Goal: Information Seeking & Learning: Compare options

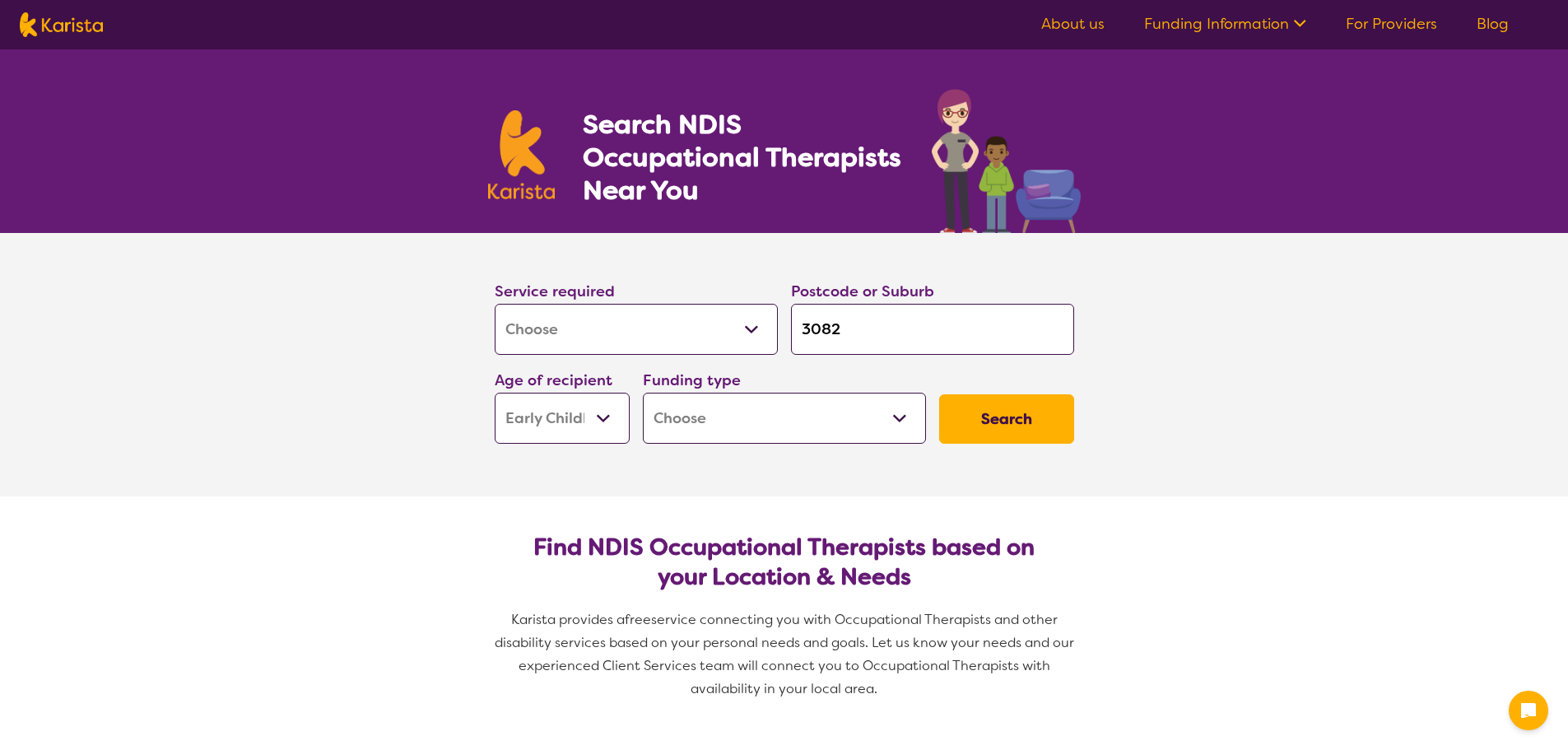
select select "[MEDICAL_DATA]"
select select "EC"
select select "[MEDICAL_DATA]"
select select "EC"
select select "NDIS"
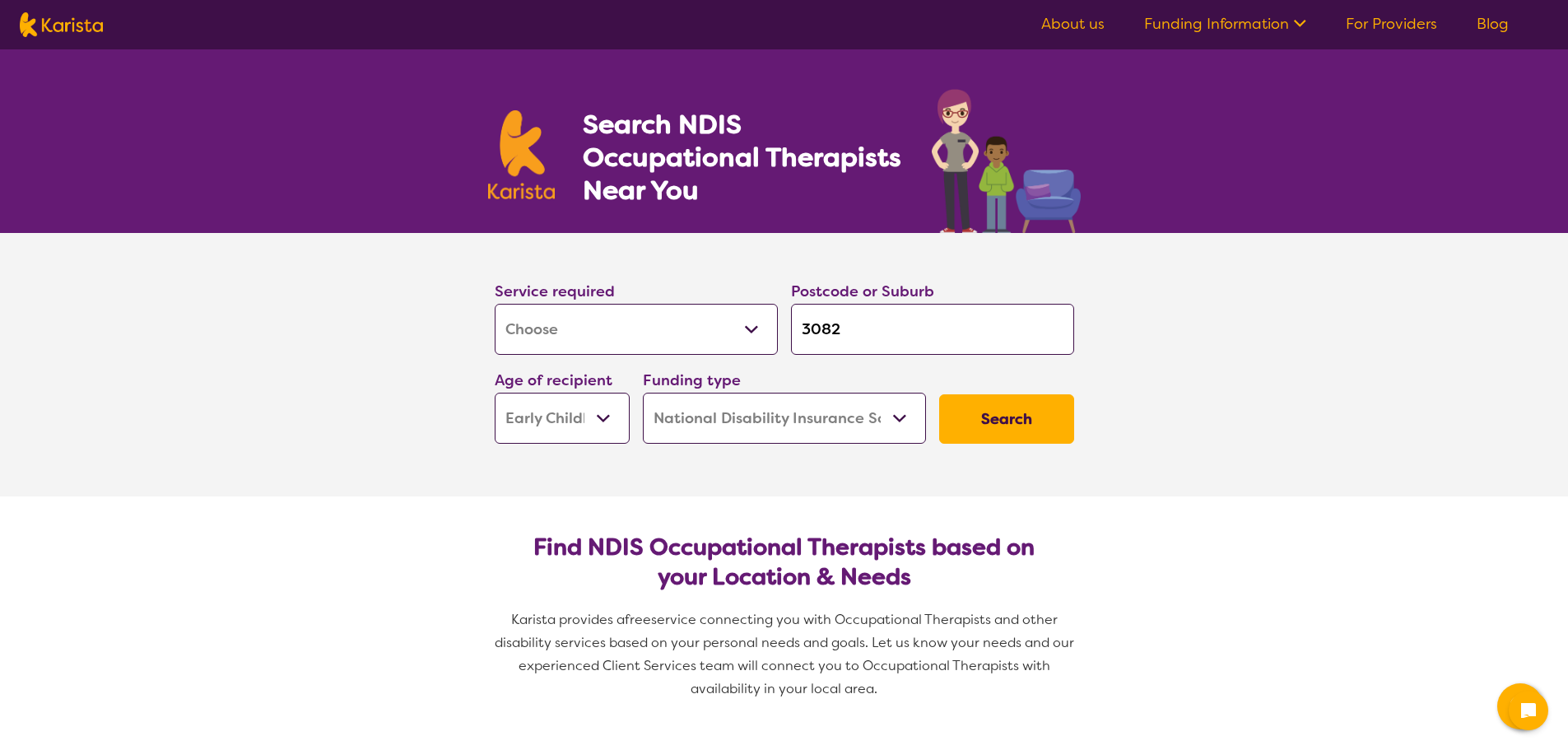
click at [643, 392] on select "Home Care Package (HCP) National Disability Insurance Scheme (NDIS) I don't know" at bounding box center [784, 417] width 283 height 51
select select "NDIS"
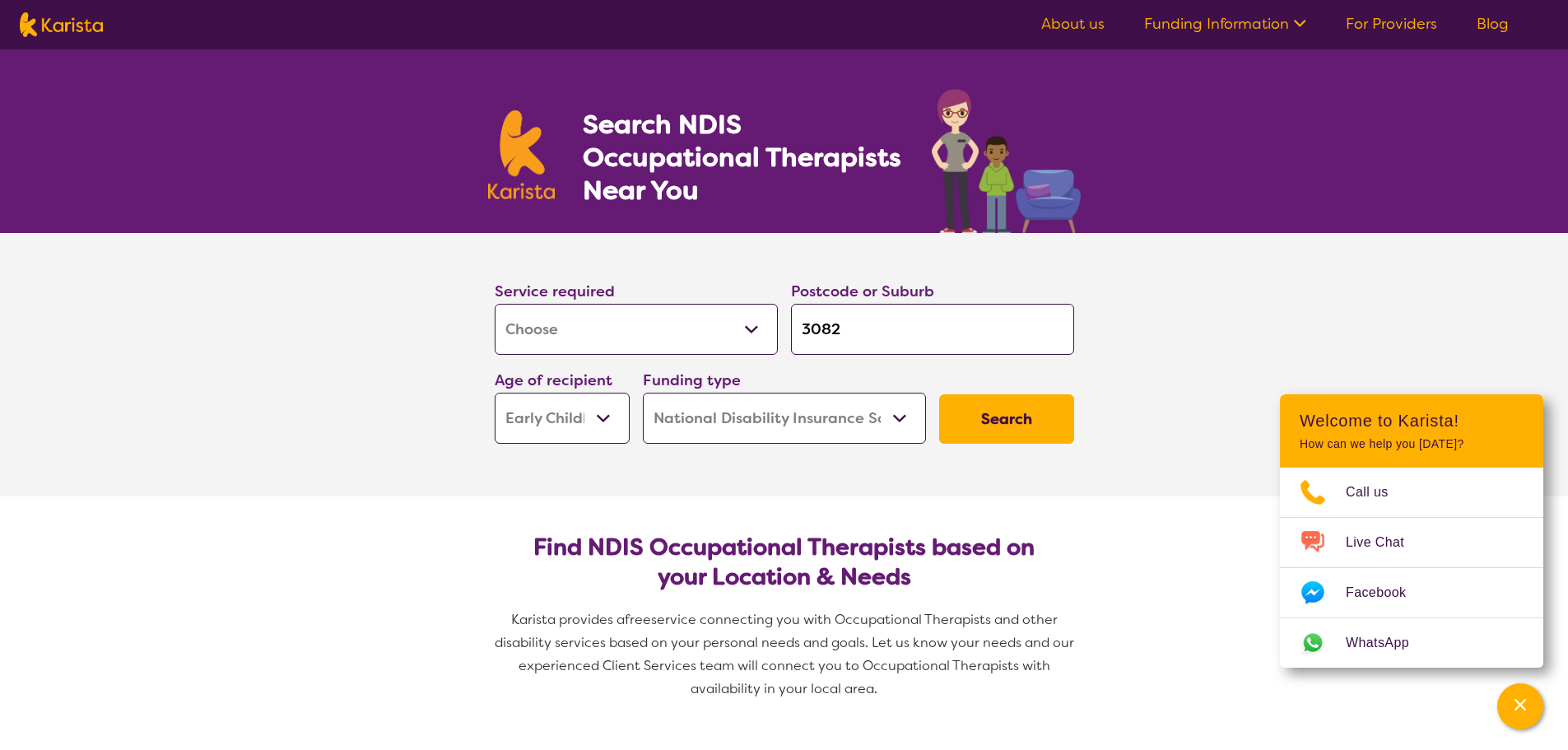
click at [991, 418] on button "Search" at bounding box center [1007, 418] width 135 height 49
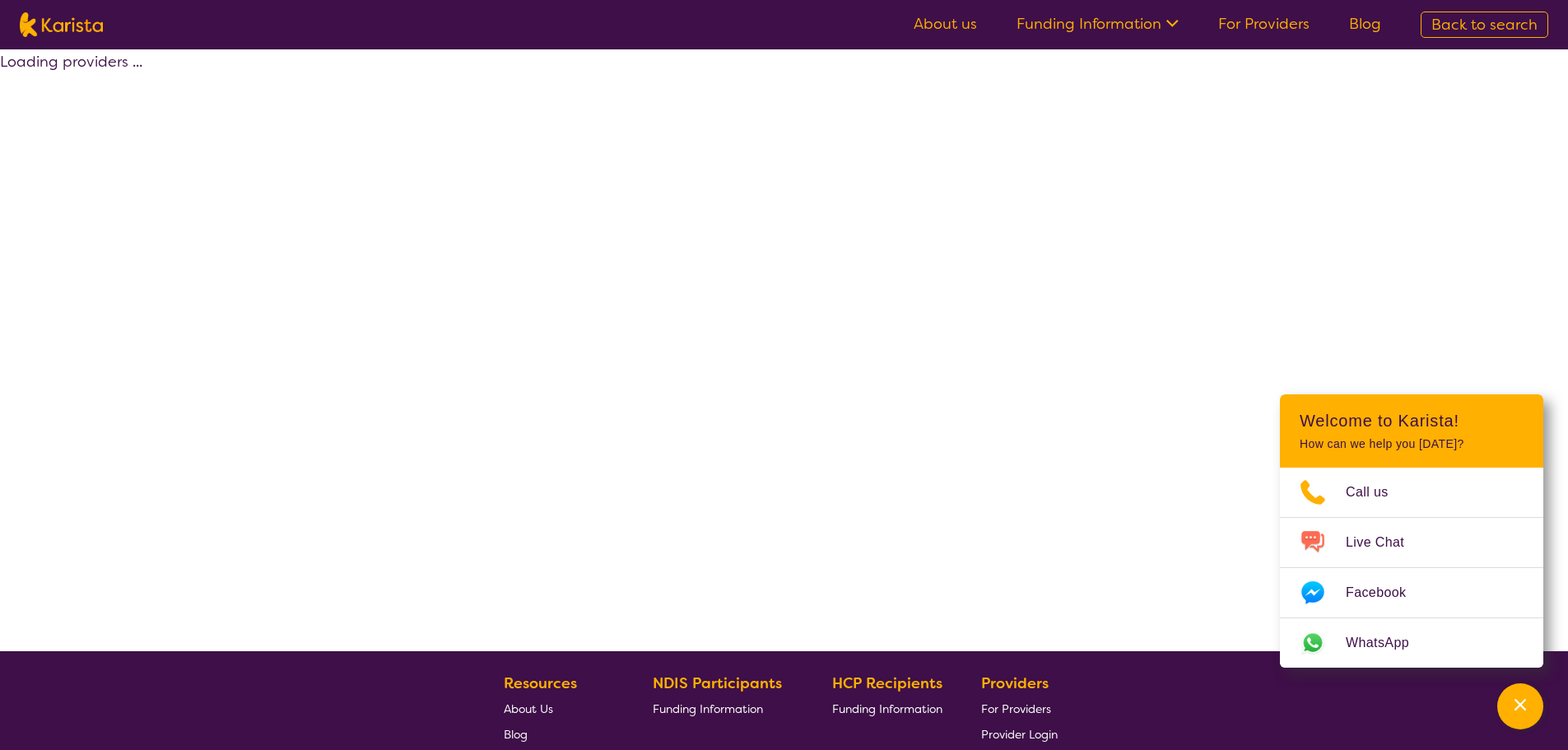
select select "by_score"
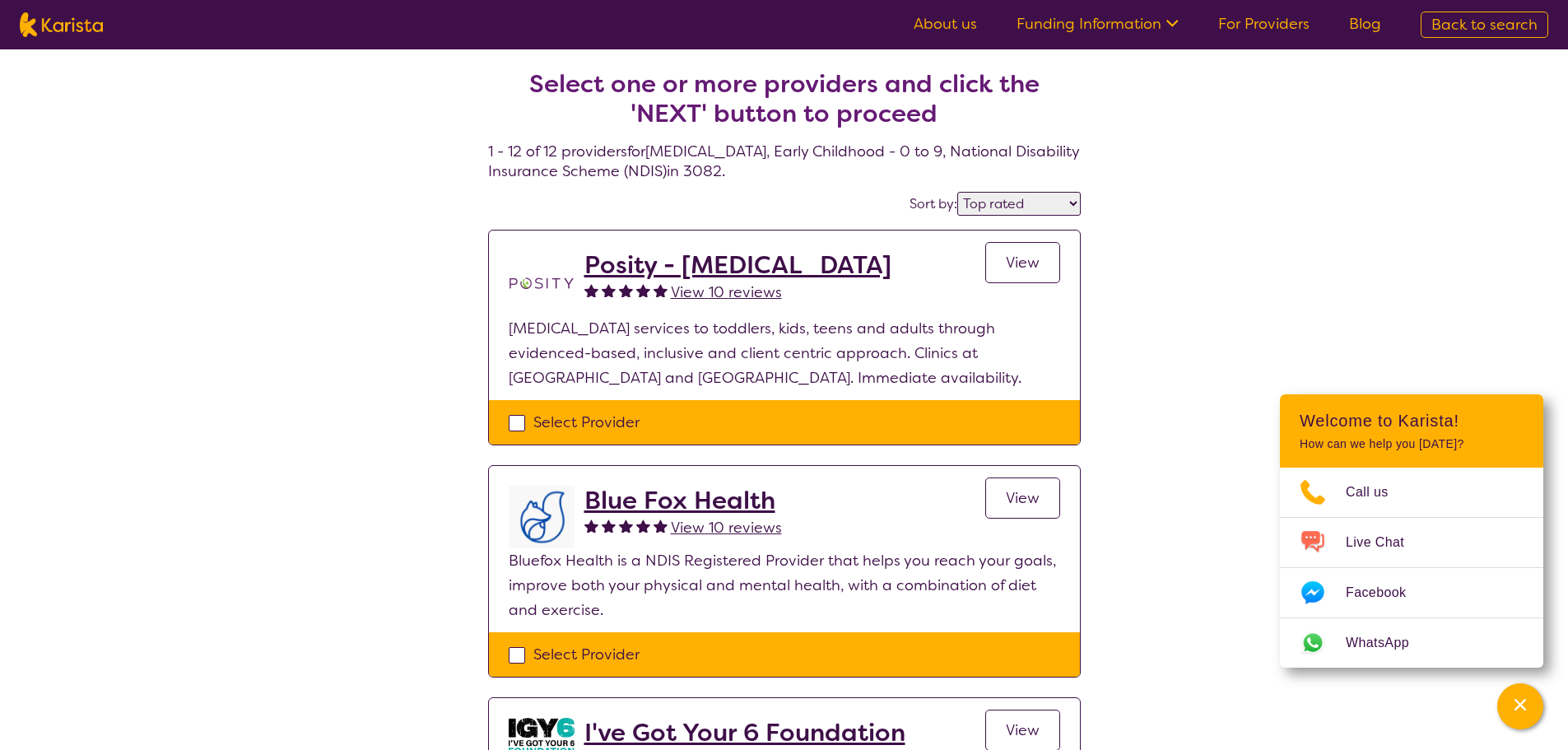
click at [750, 270] on h2 "Posity - [MEDICAL_DATA]" at bounding box center [738, 265] width 307 height 29
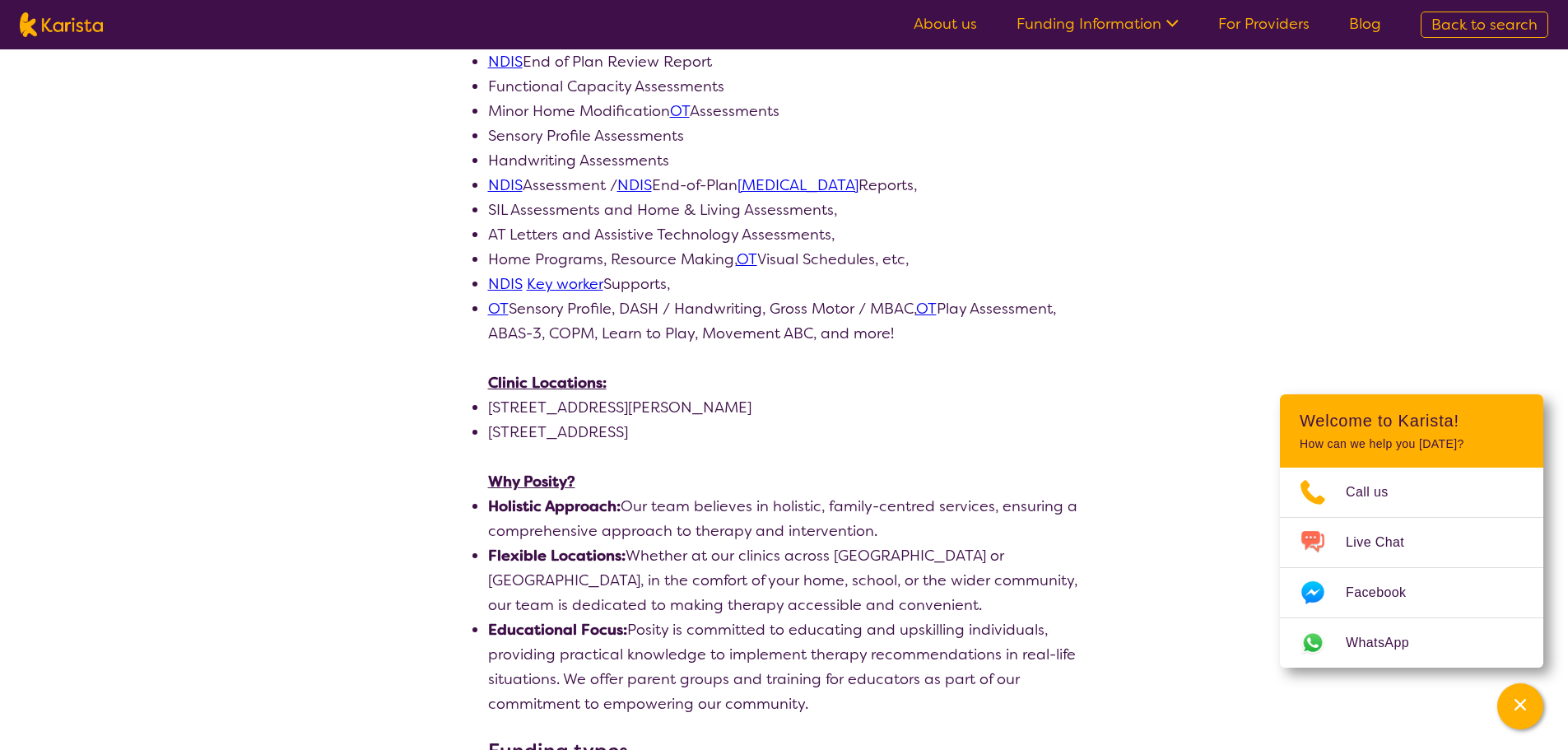
scroll to position [987, 0]
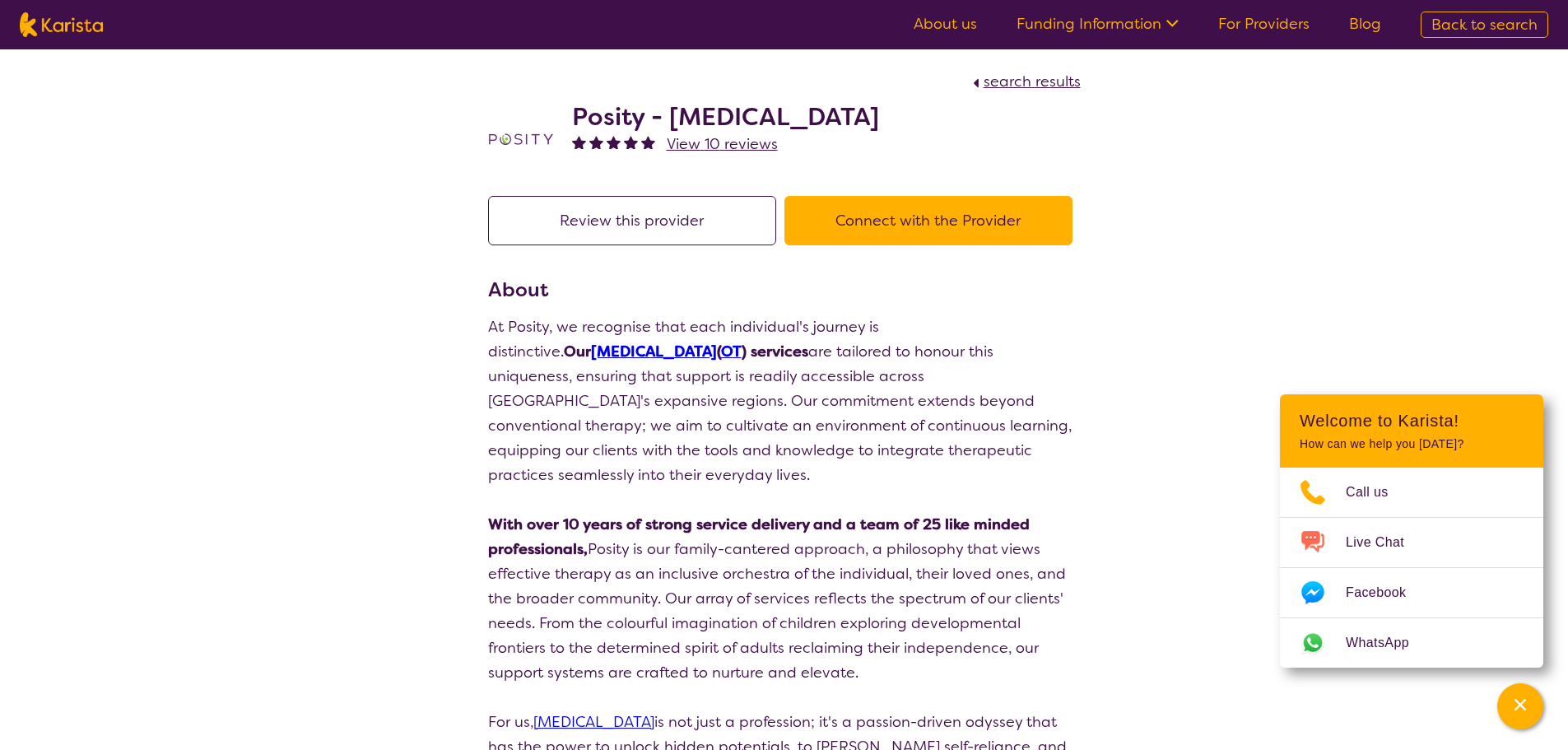
select select "by_score"
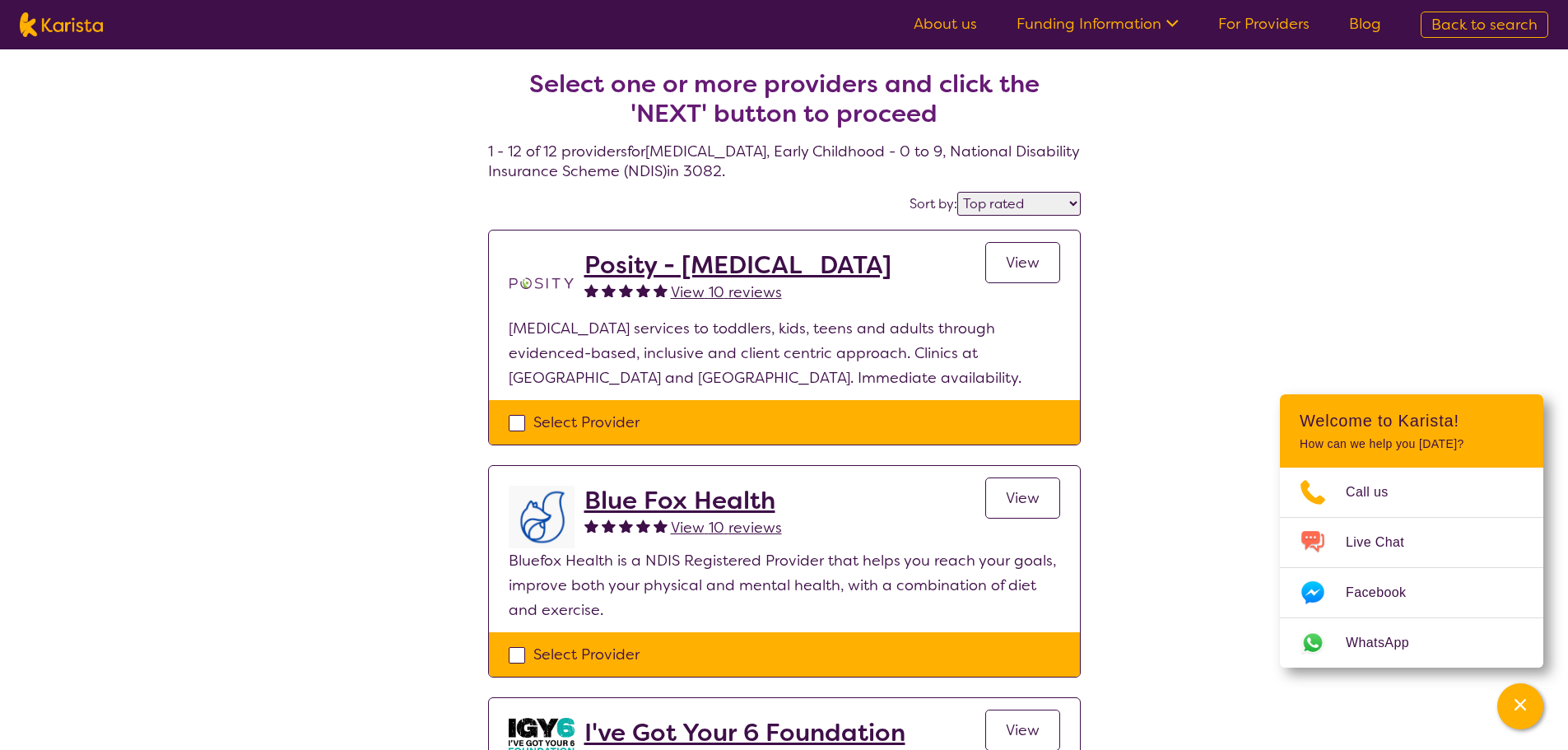
click at [683, 500] on h2 "Blue Fox Health" at bounding box center [684, 501] width 198 height 29
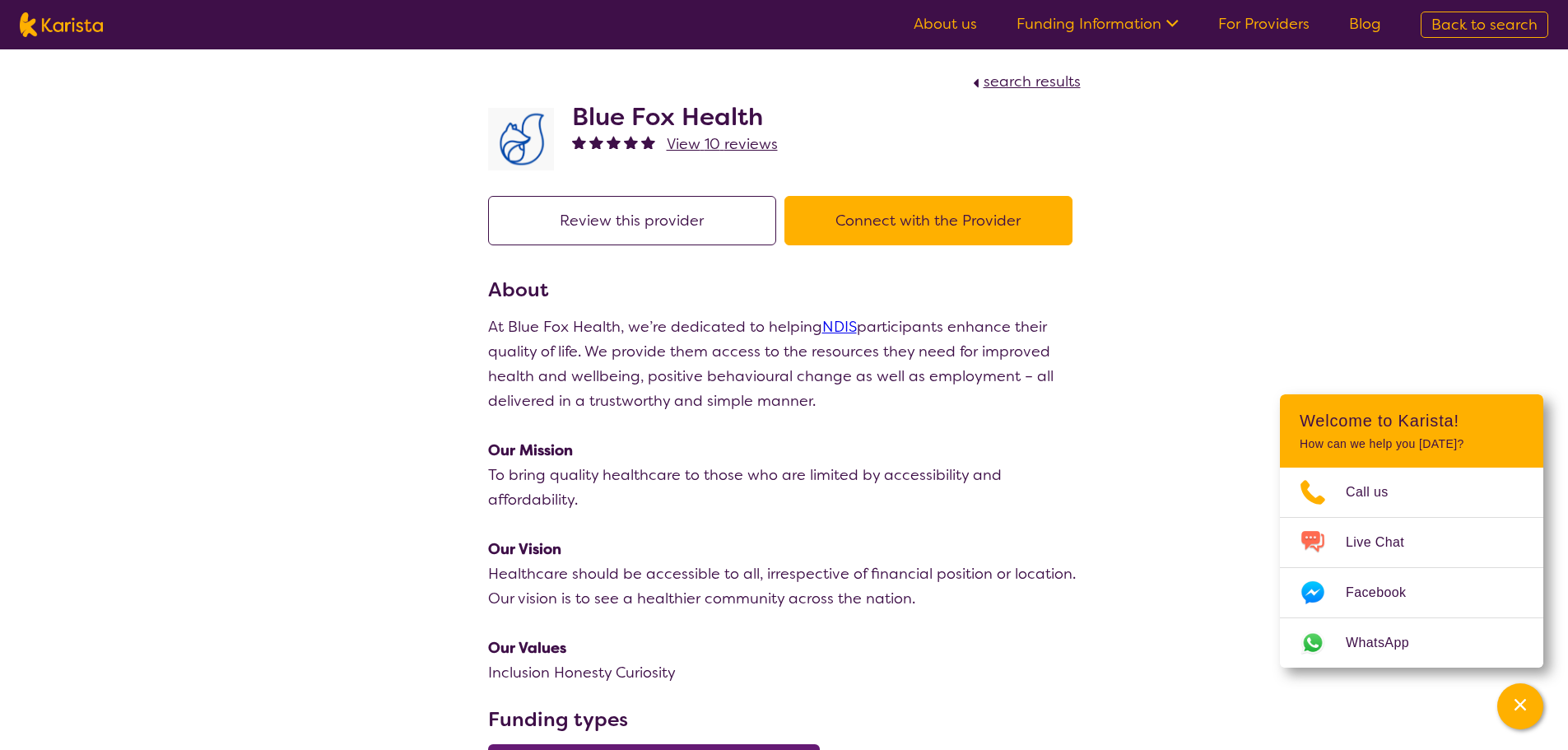
select select "by_score"
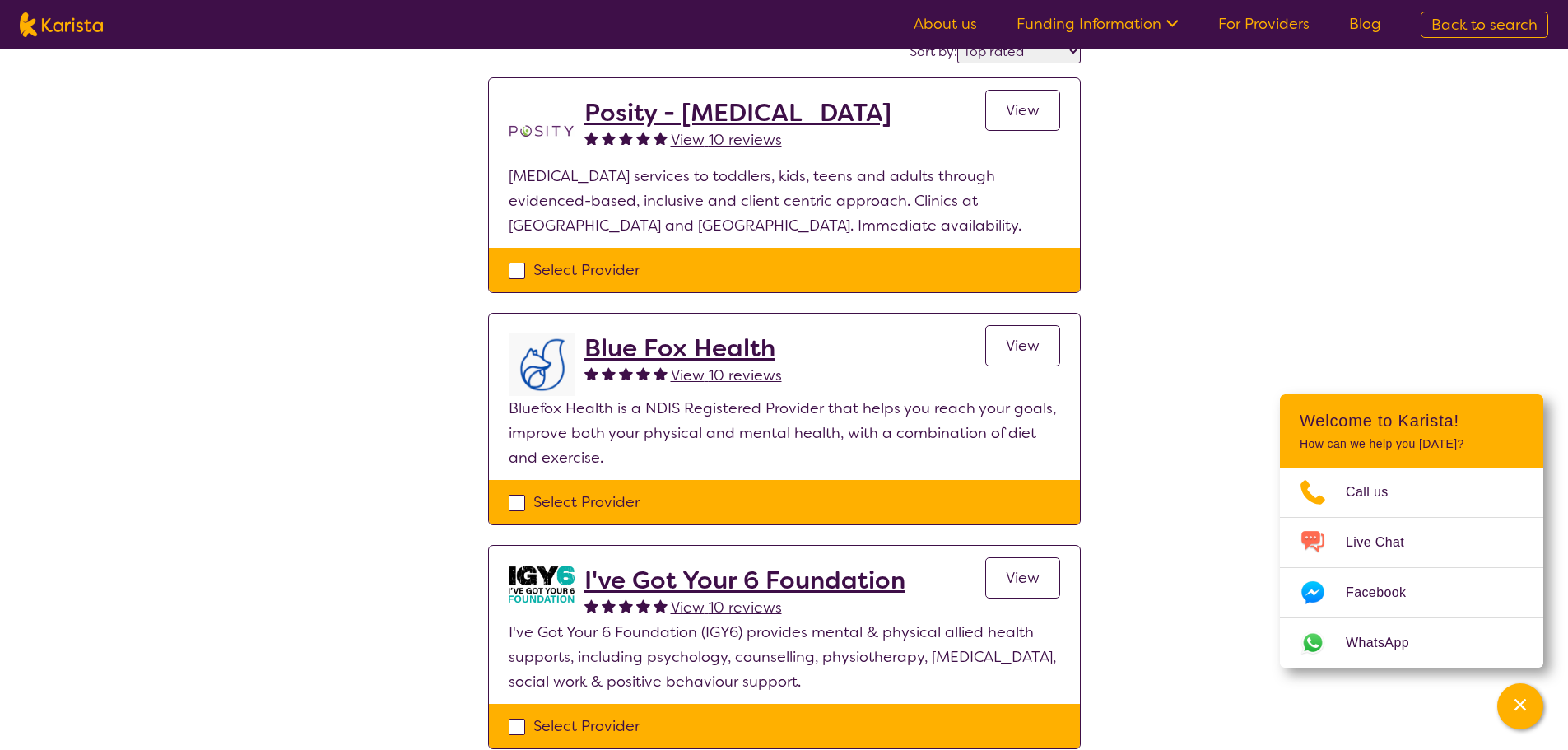
scroll to position [411, 0]
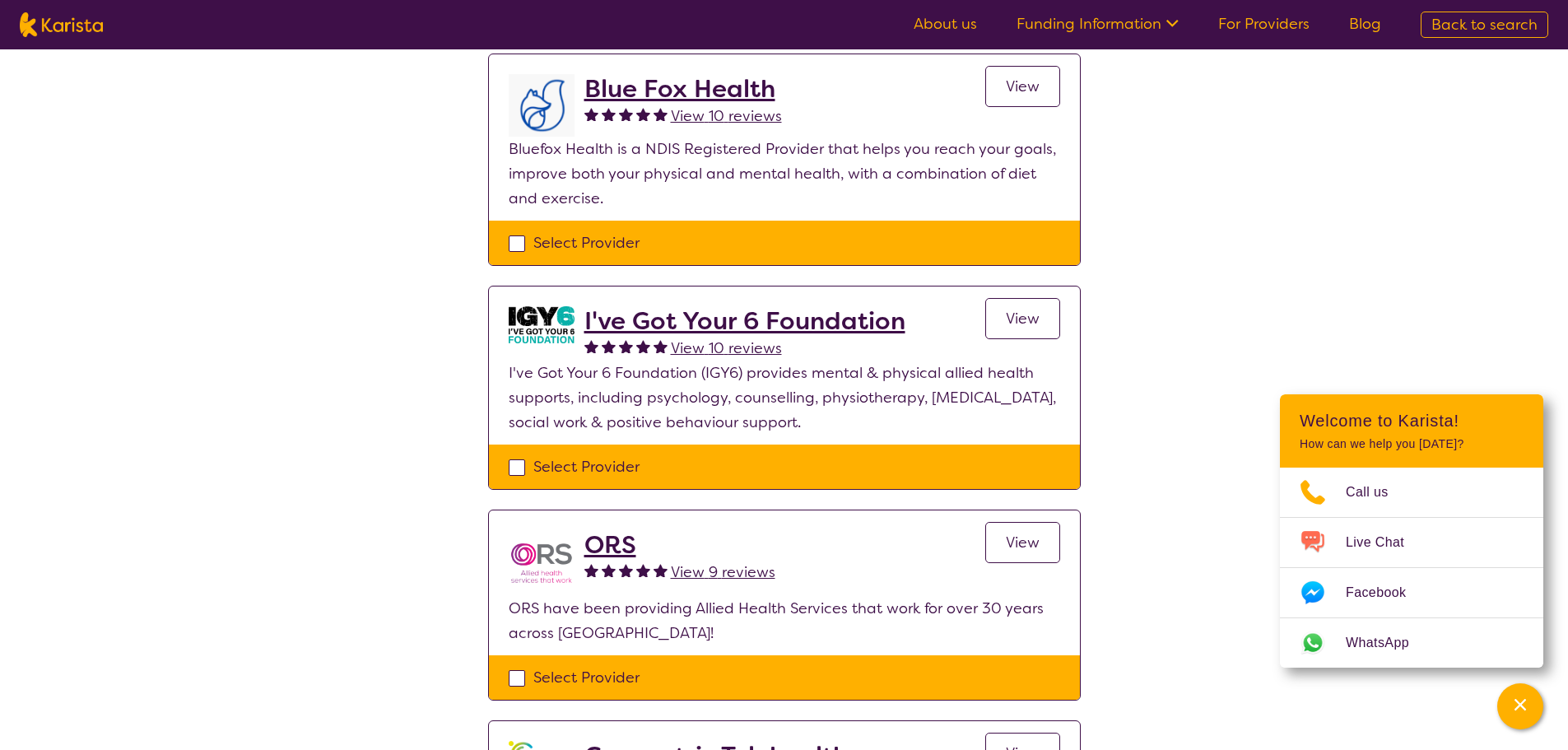
click at [761, 313] on h2 "I've Got Your 6 Foundation" at bounding box center [745, 320] width 321 height 29
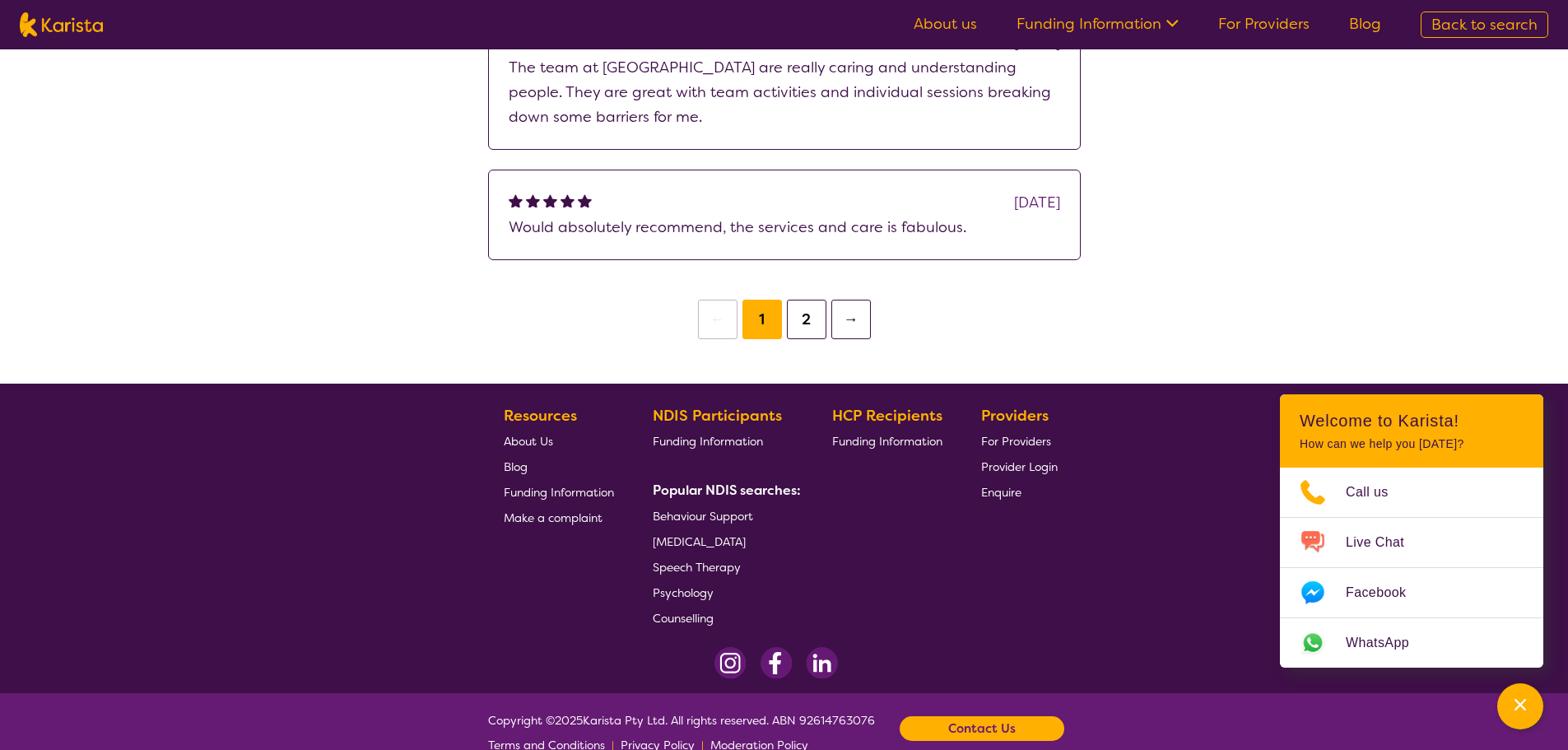
scroll to position [4763, 0]
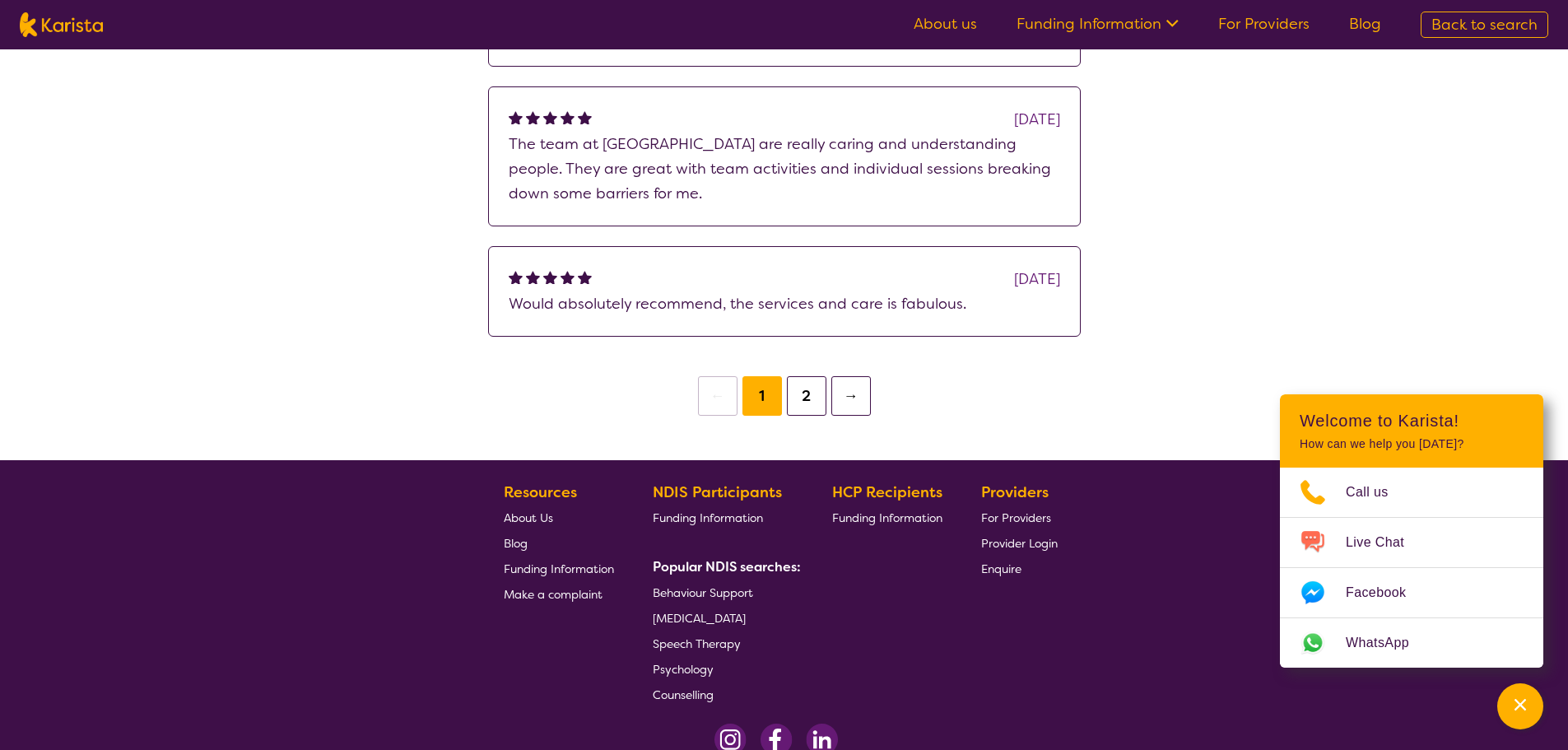
click at [801, 376] on button "2" at bounding box center [807, 396] width 40 height 40
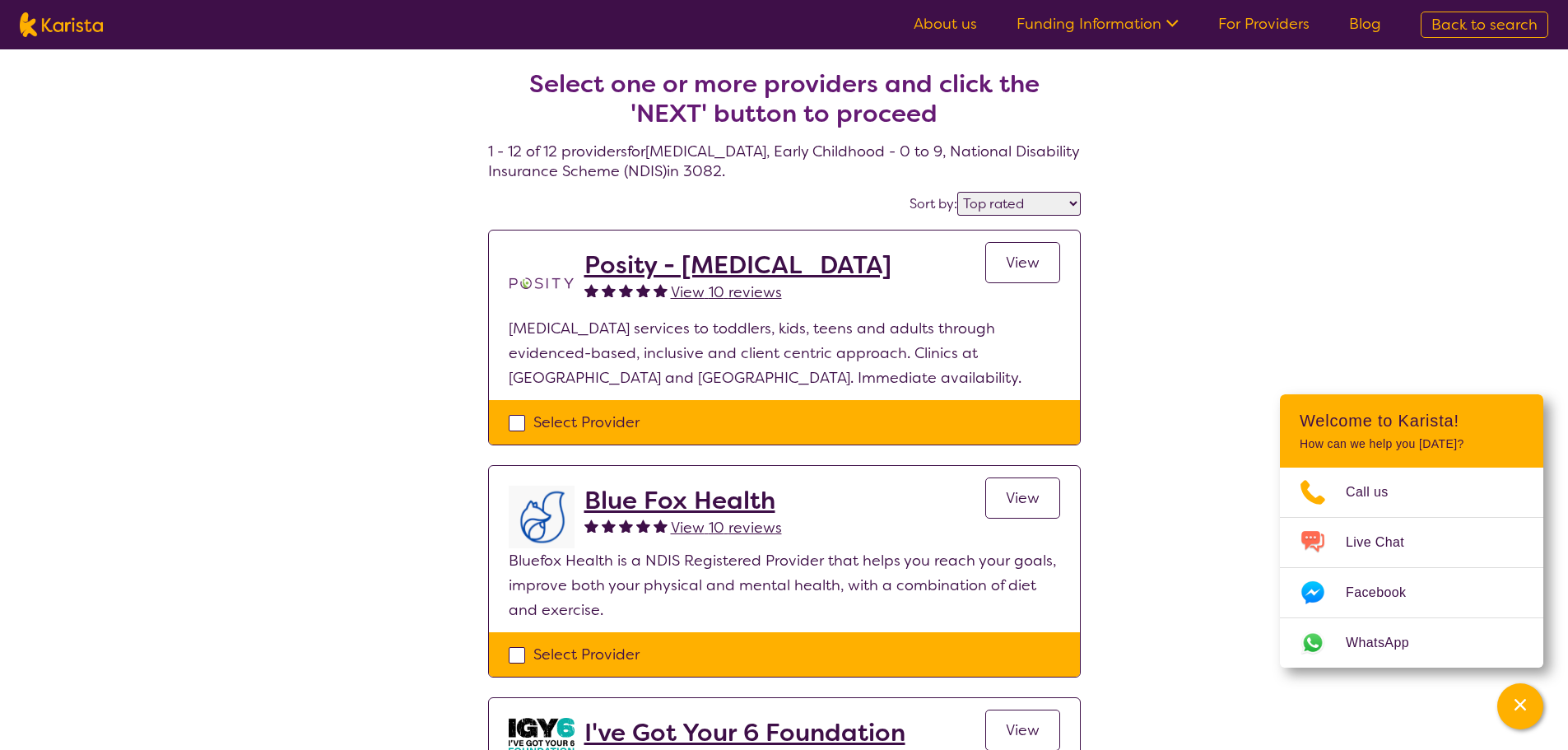
click at [1045, 209] on select "Highly reviewed Top rated" at bounding box center [1019, 204] width 124 height 24
select select "highly_reviewed"
click at [958, 191] on select "Highly reviewed Top rated" at bounding box center [1019, 204] width 124 height 24
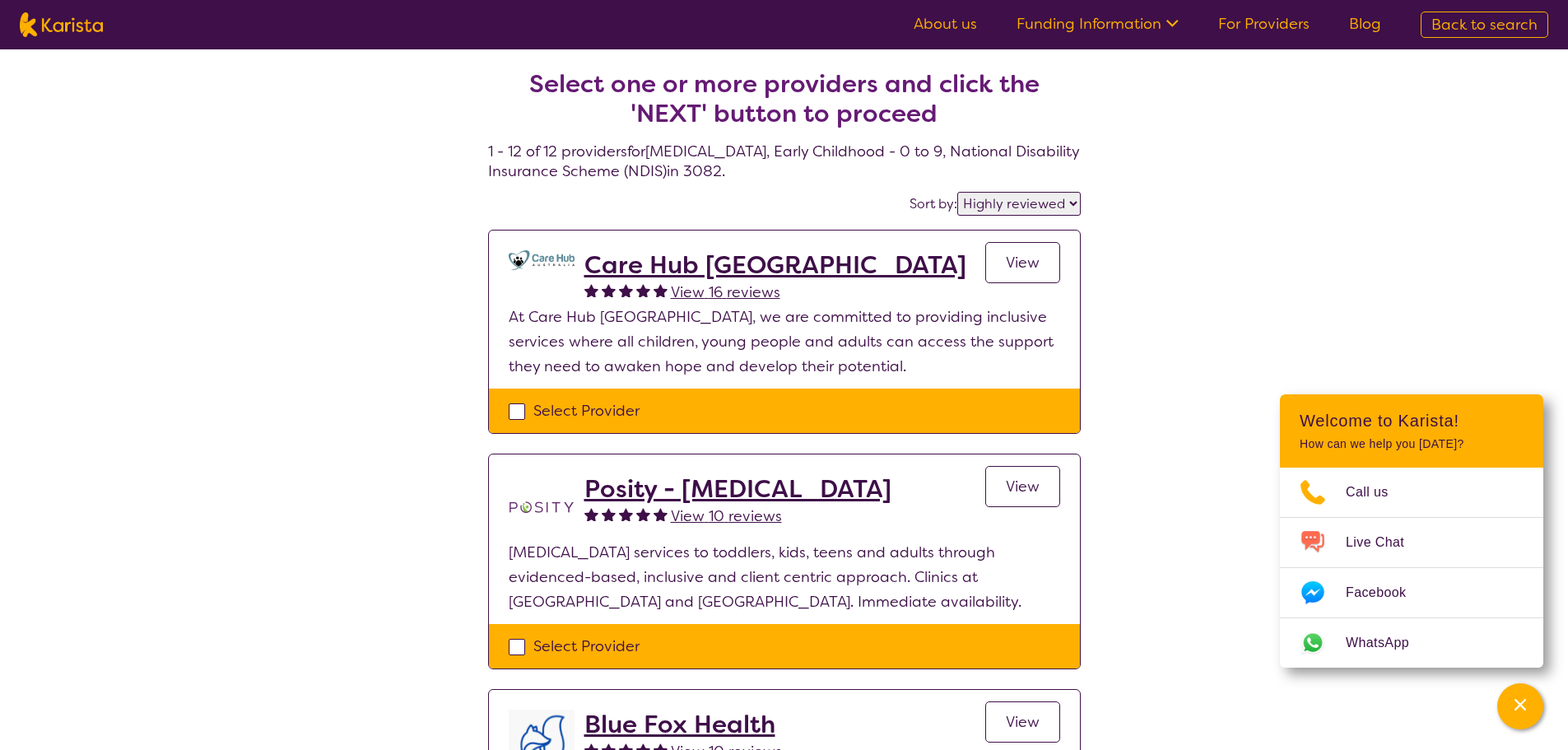
click at [730, 259] on h2 "Care Hub [GEOGRAPHIC_DATA]" at bounding box center [775, 265] width 382 height 29
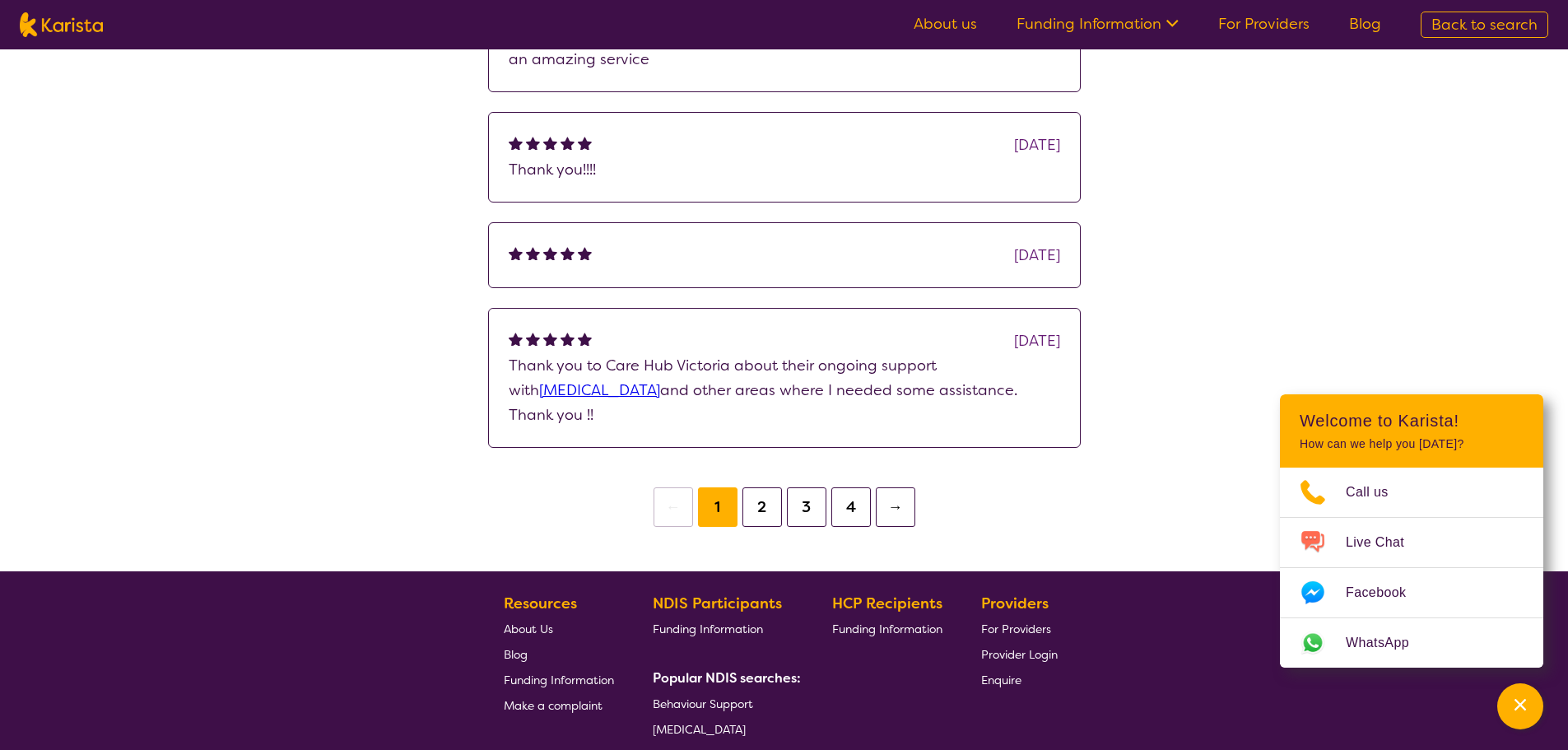
scroll to position [1365, 0]
